Goal: Transaction & Acquisition: Purchase product/service

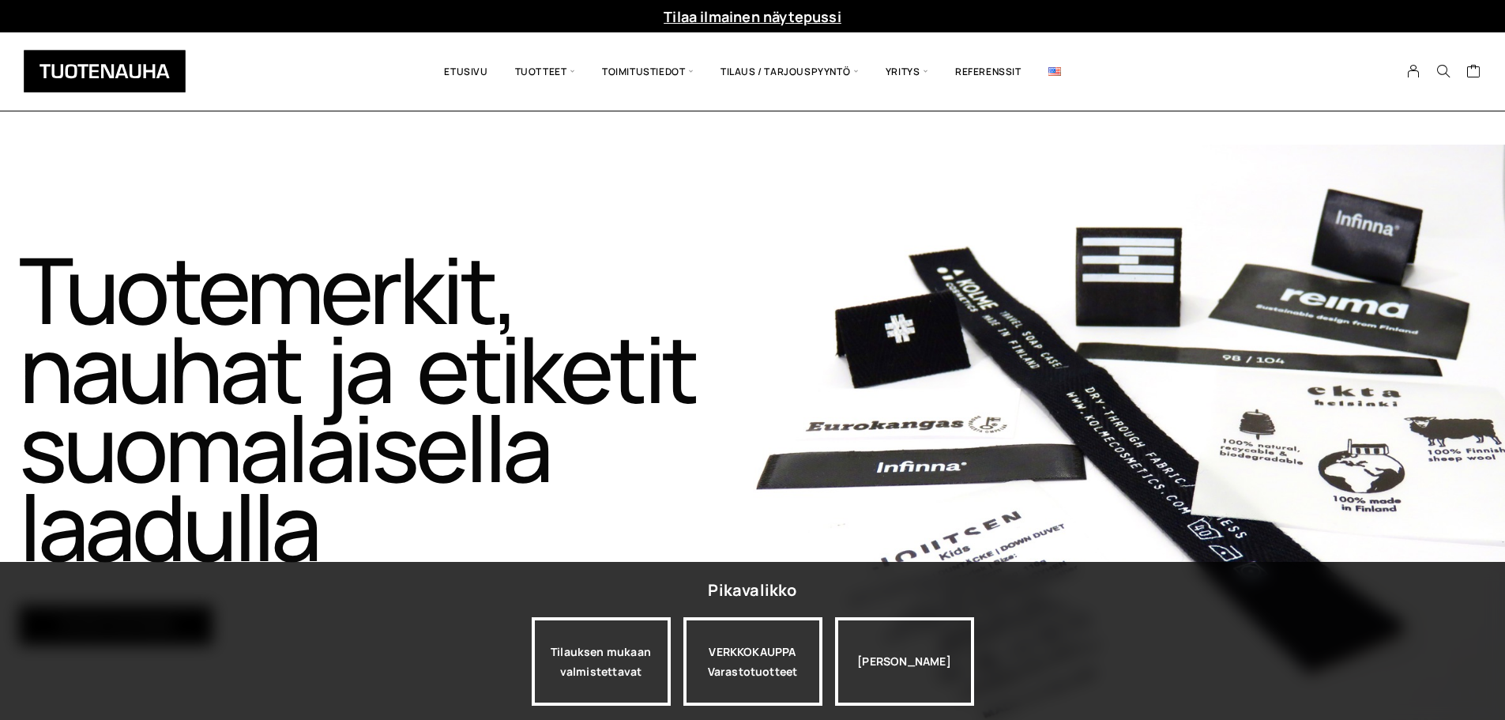
click at [540, 64] on span "Tuotteet" at bounding box center [545, 71] width 87 height 55
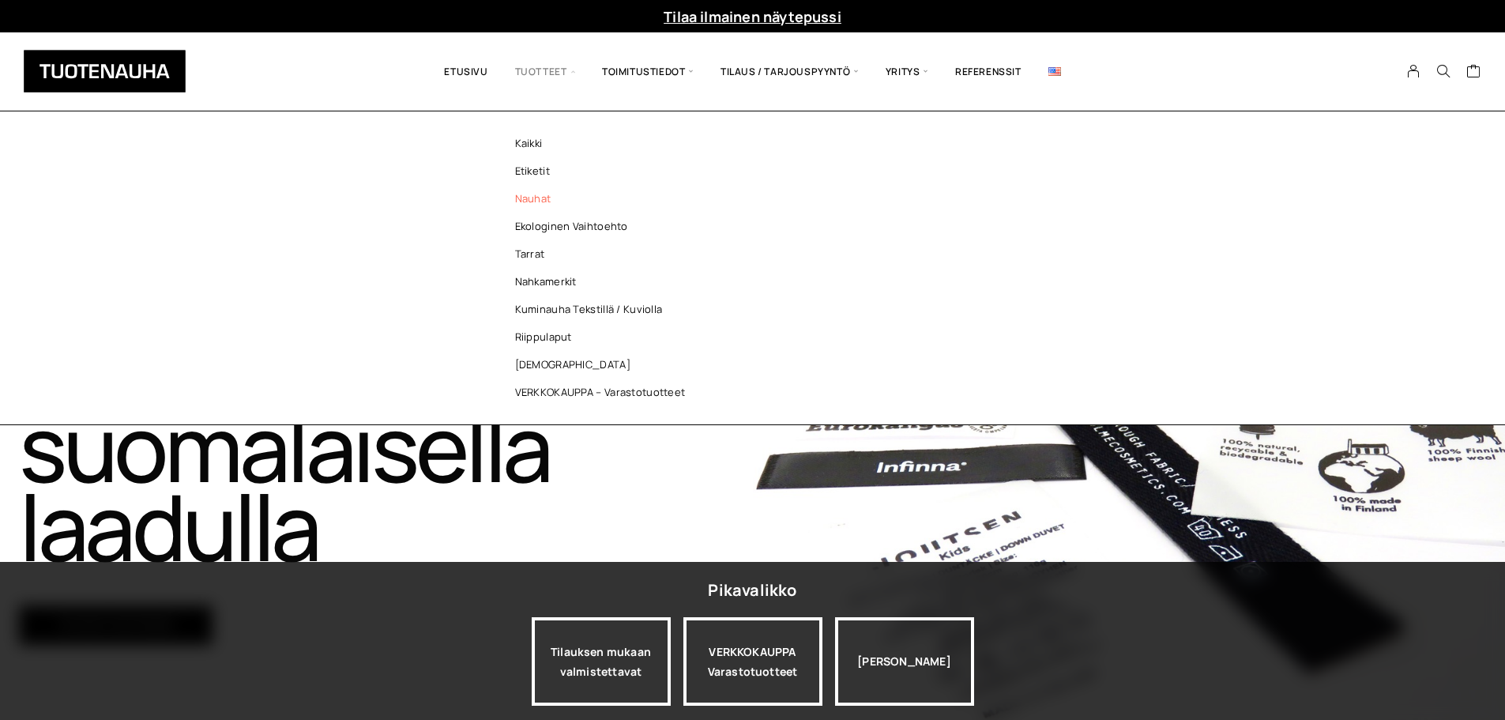
click at [540, 199] on link "Nauhat" at bounding box center [604, 199] width 229 height 28
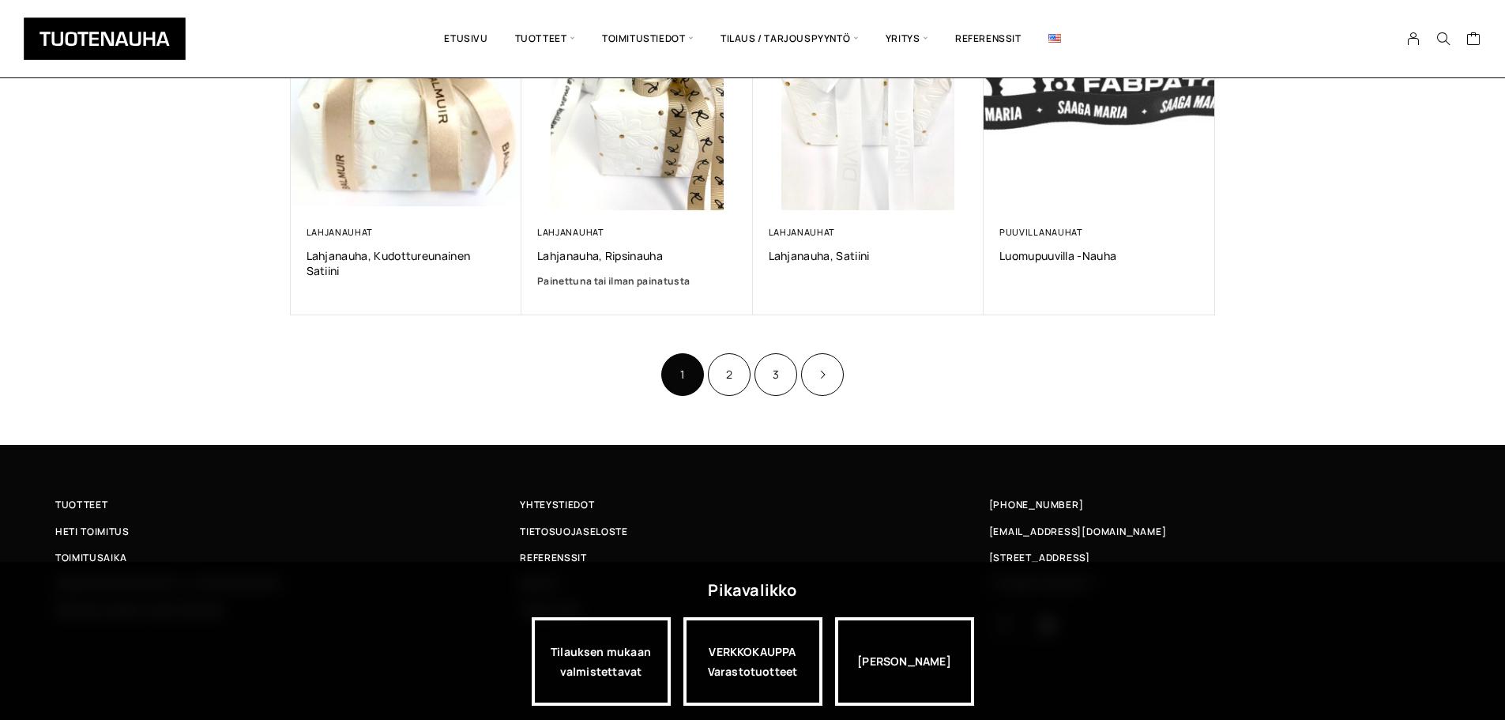
scroll to position [1066, 0]
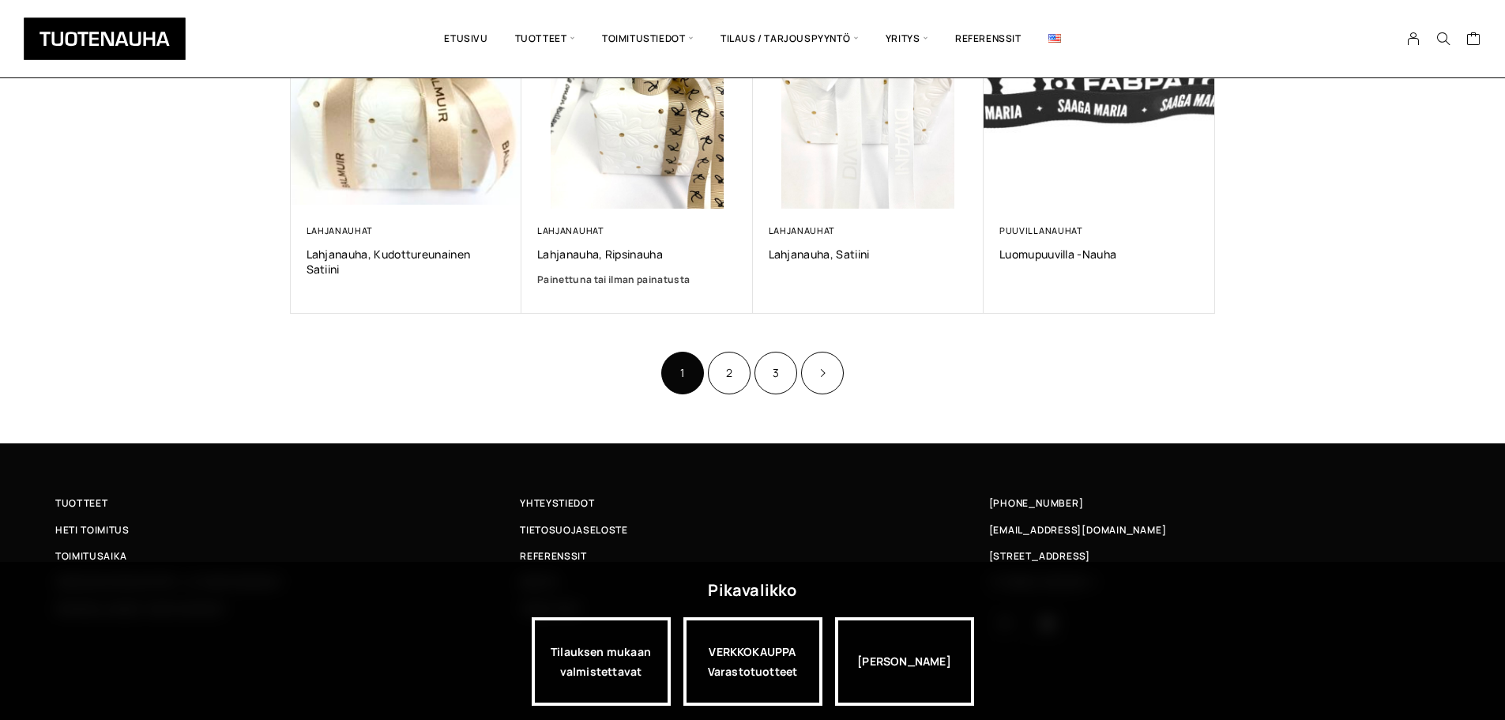
click at [708, 384] on li "2" at bounding box center [729, 373] width 43 height 43
click at [728, 376] on link "2" at bounding box center [729, 373] width 43 height 43
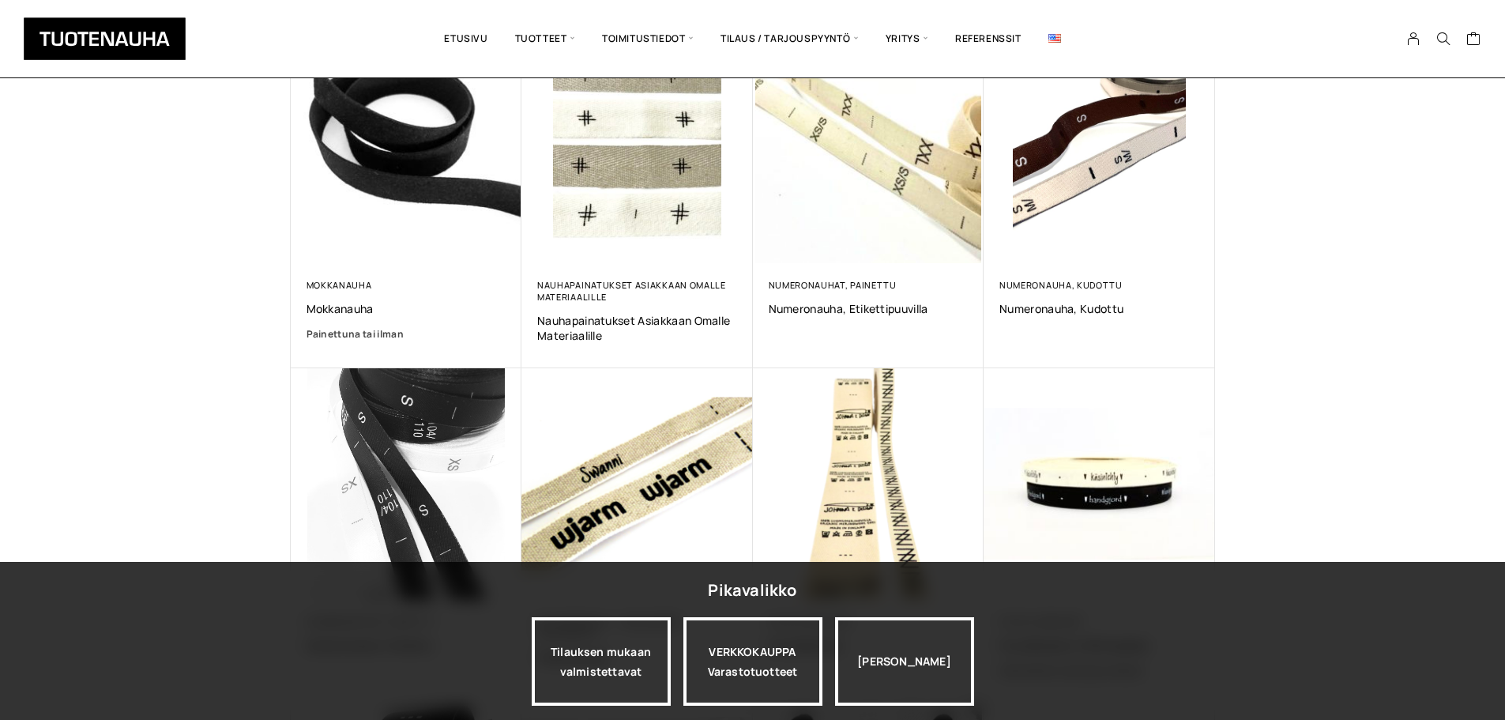
scroll to position [474, 0]
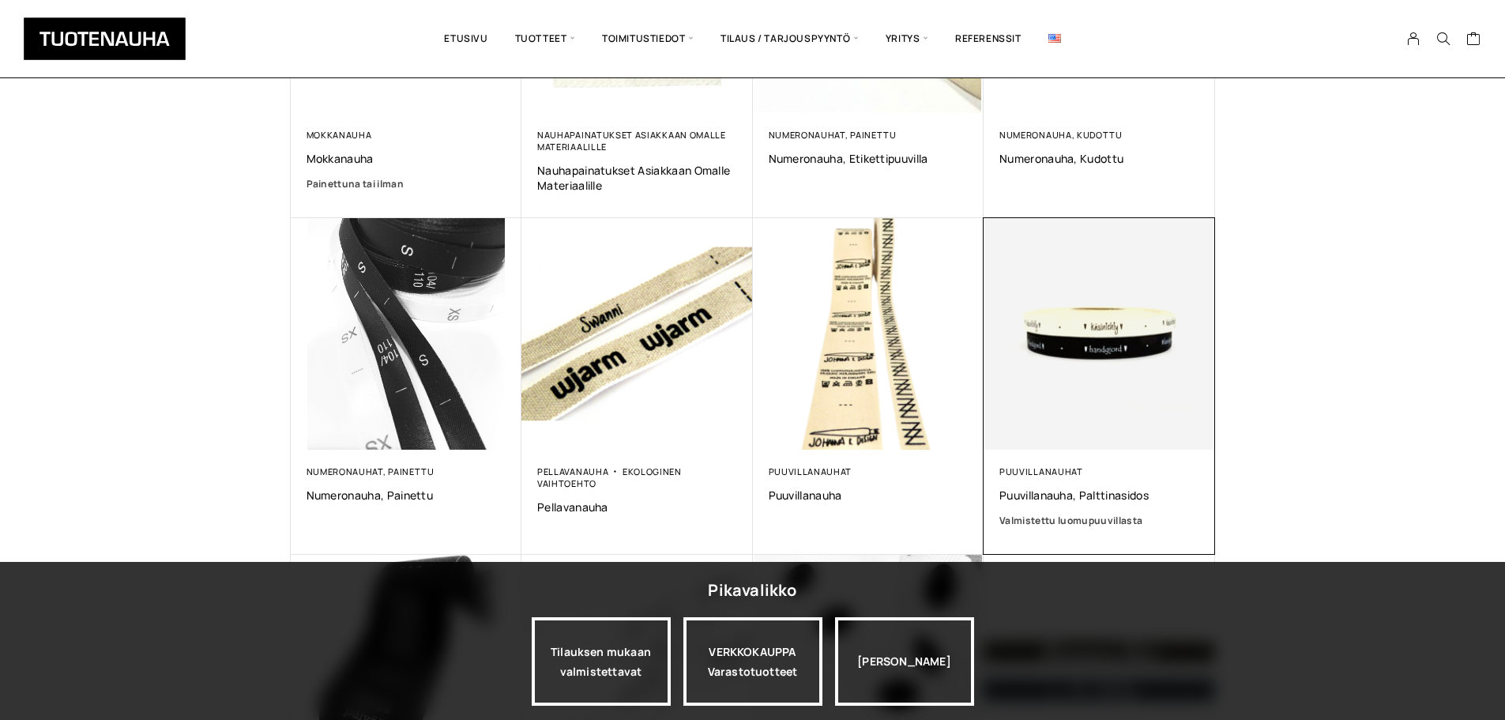
click at [1100, 345] on img at bounding box center [1100, 334] width 232 height 232
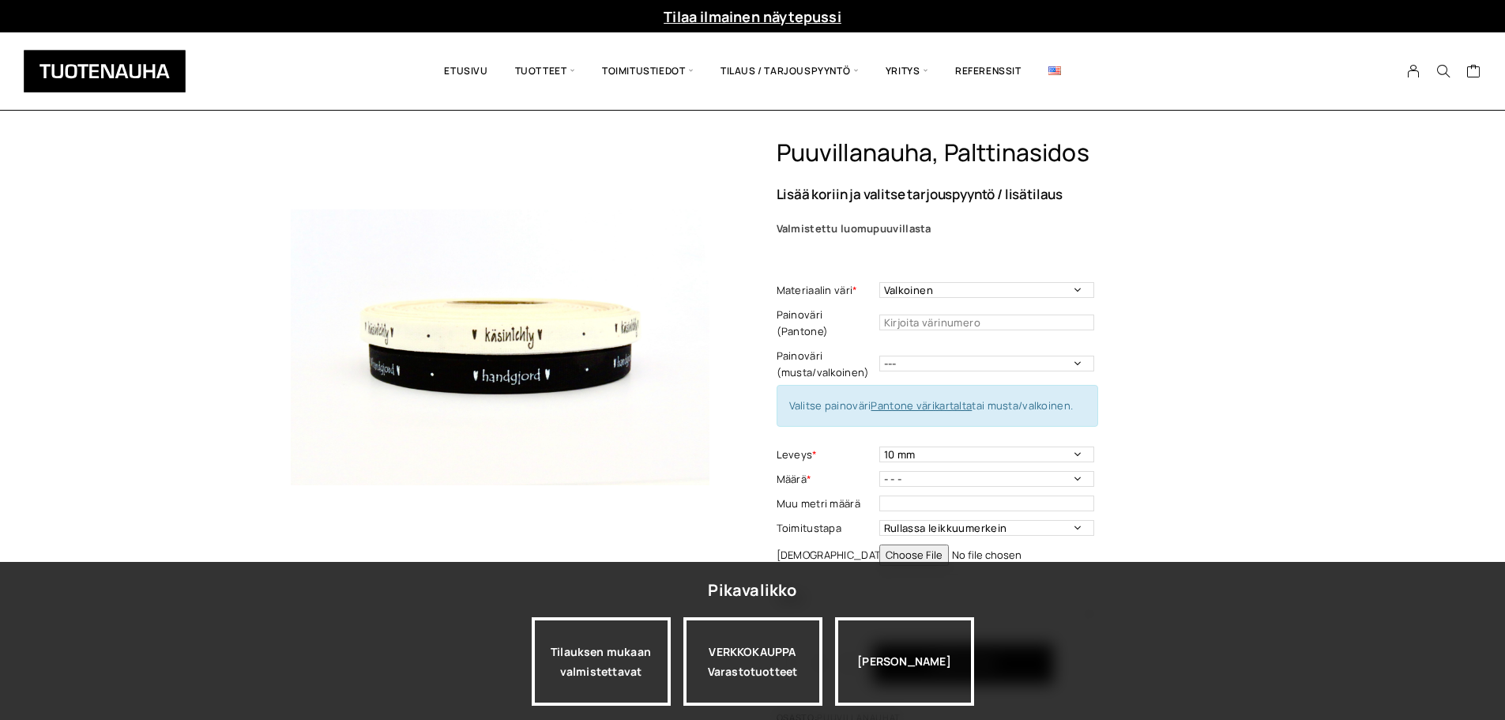
click at [548, 347] on img at bounding box center [500, 347] width 419 height 419
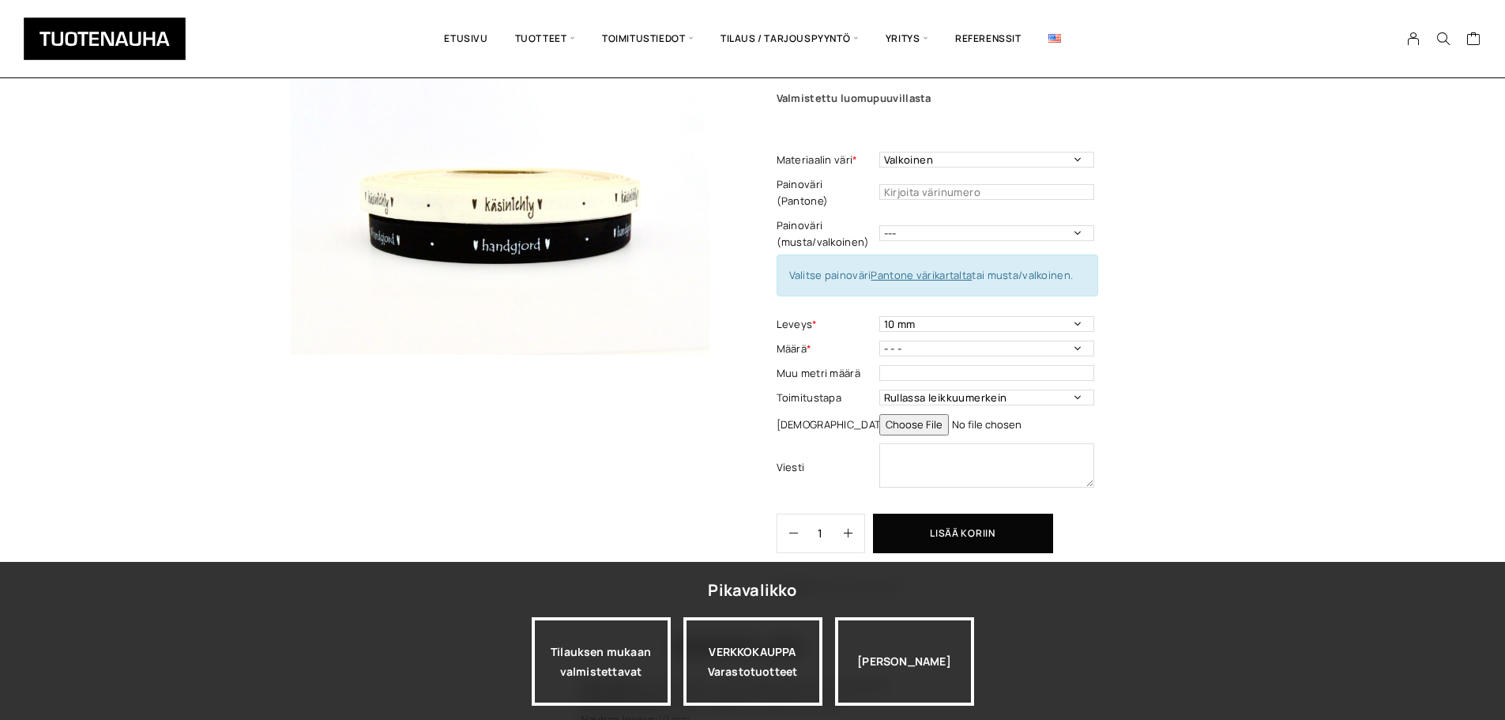
scroll to position [131, 0]
